Goal: Task Accomplishment & Management: Use online tool/utility

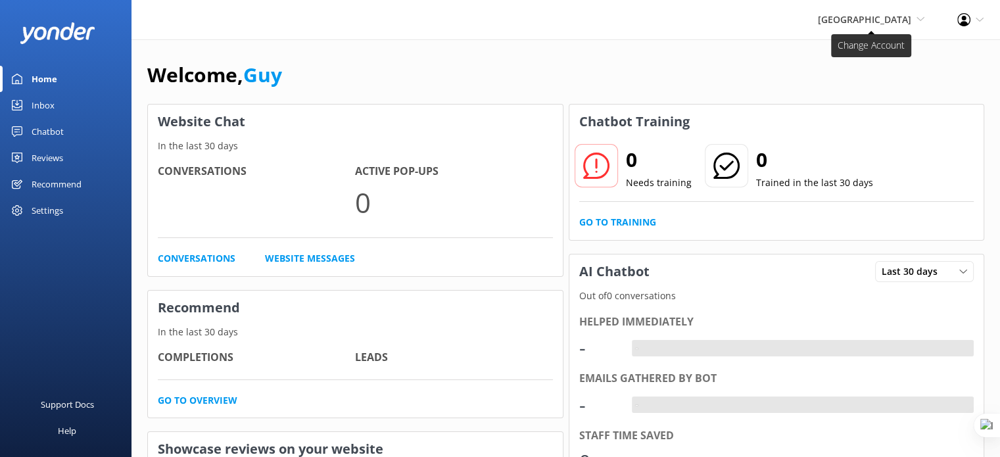
click at [889, 20] on span "[GEOGRAPHIC_DATA]" at bounding box center [864, 19] width 93 height 12
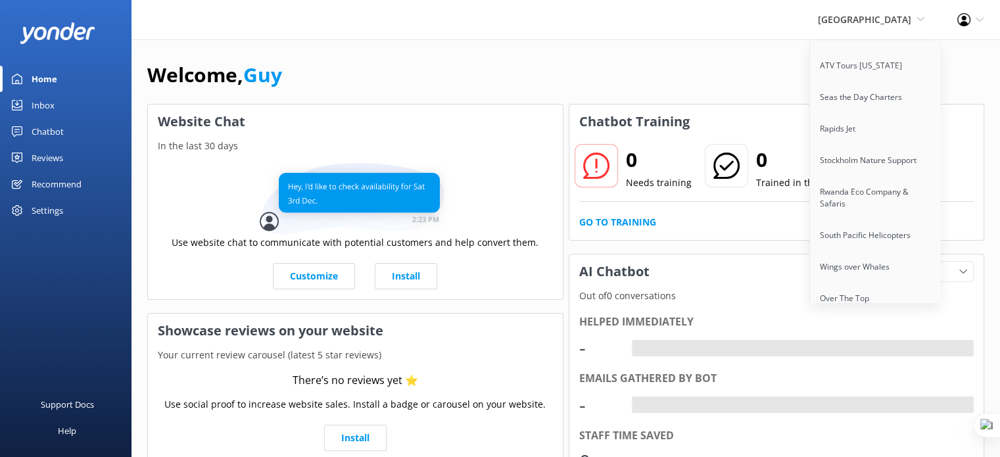
scroll to position [10257, 0]
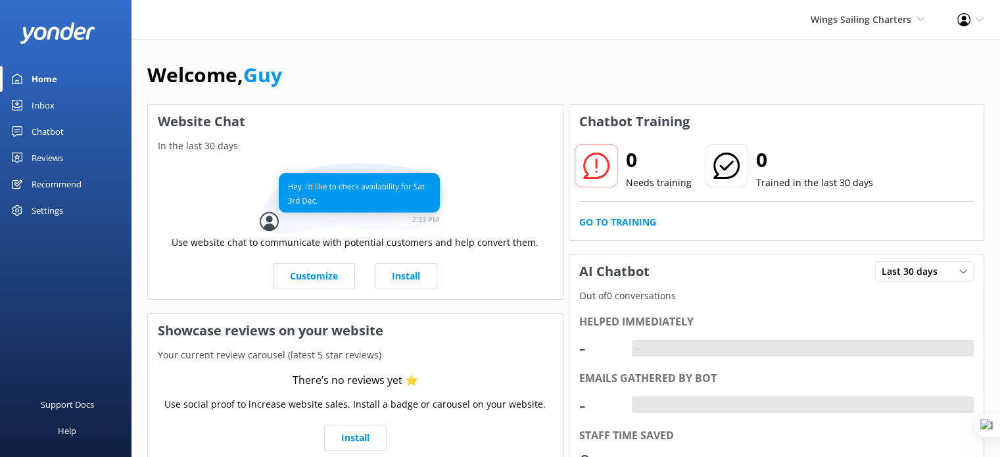
click at [30, 128] on link "Chatbot" at bounding box center [66, 131] width 132 height 26
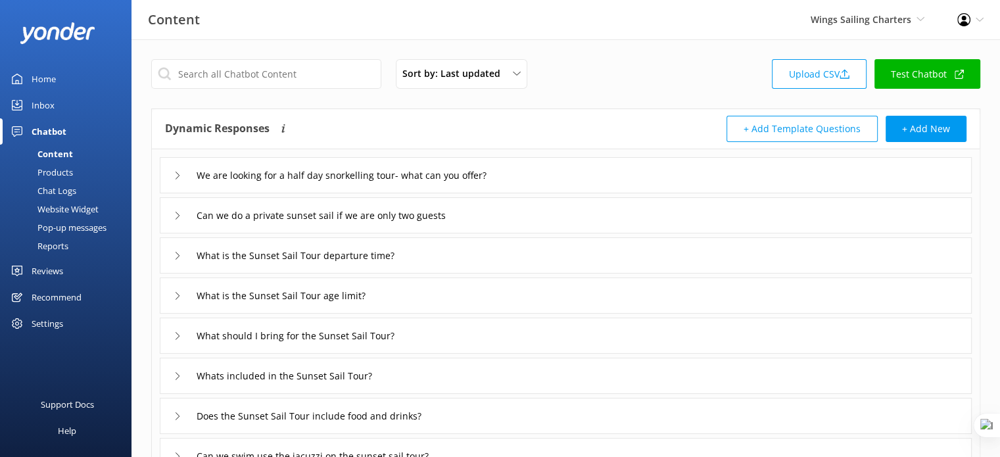
click at [51, 247] on div "Reports" at bounding box center [38, 246] width 60 height 18
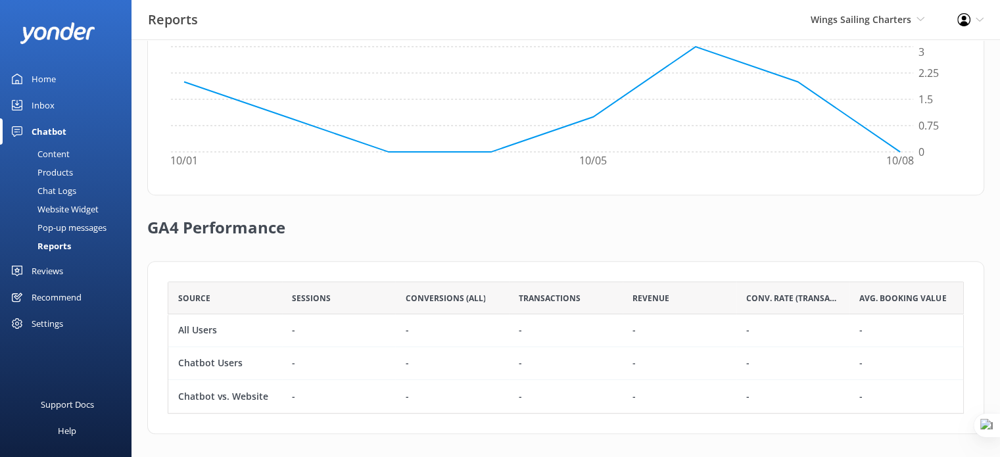
scroll to position [458, 0]
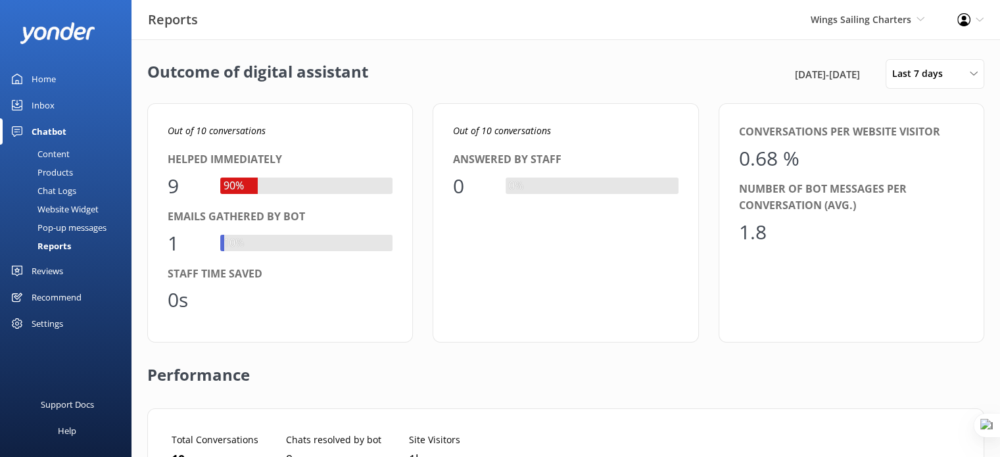
scroll to position [122, 786]
